Goal: Check status: Check status

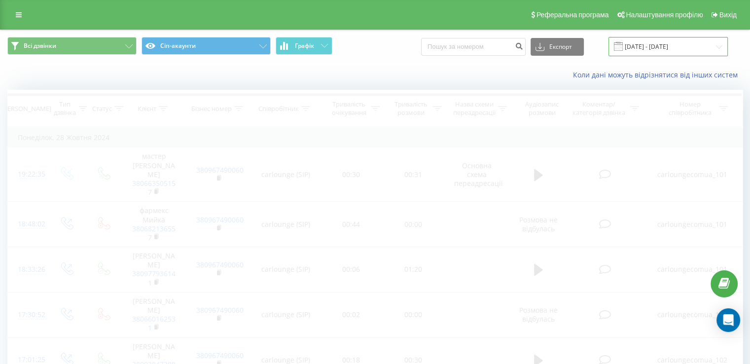
click at [686, 47] on input "[DATE] - [DATE]" at bounding box center [668, 46] width 119 height 19
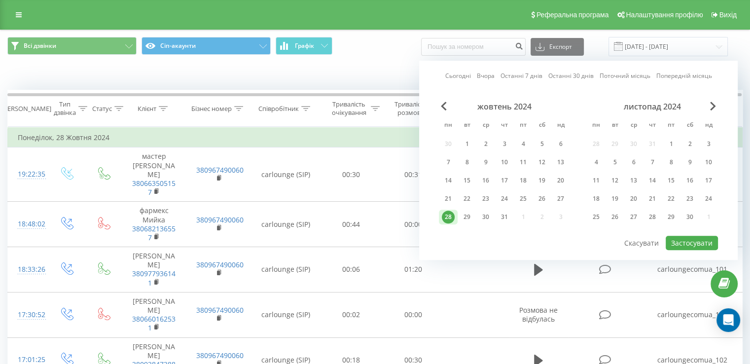
click at [455, 75] on link "Сьогодні" at bounding box center [459, 76] width 26 height 9
click at [701, 236] on button "Застосувати" at bounding box center [692, 243] width 52 height 14
type input "[DATE] - [DATE]"
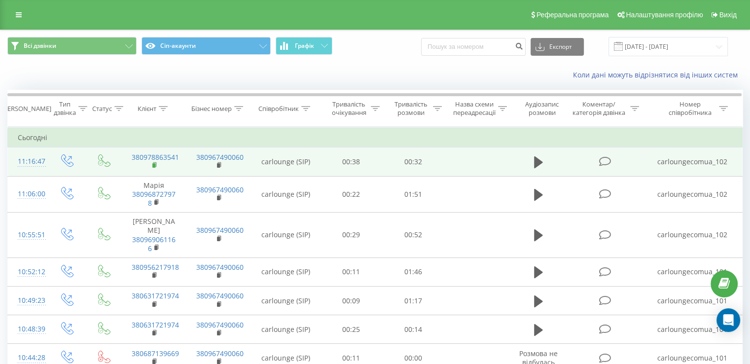
click at [153, 166] on rect at bounding box center [153, 165] width 3 height 4
